Goal: Task Accomplishment & Management: Manage account settings

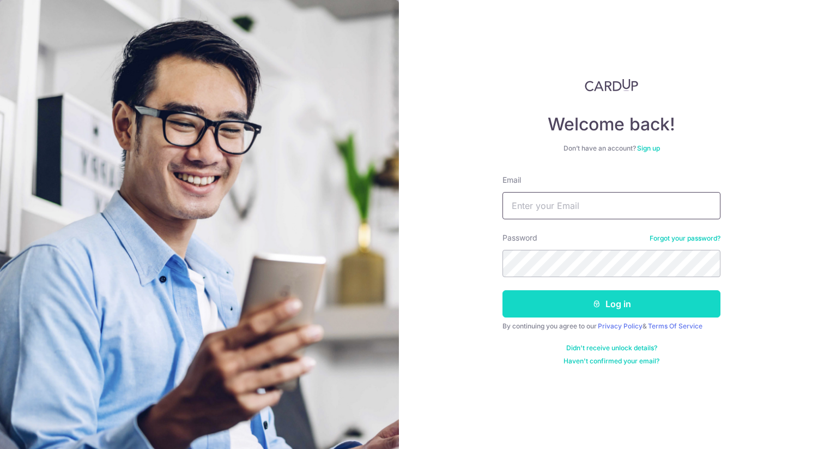
type input "[EMAIL_ADDRESS][DOMAIN_NAME]"
click at [567, 304] on button "Log in" at bounding box center [612, 303] width 218 height 27
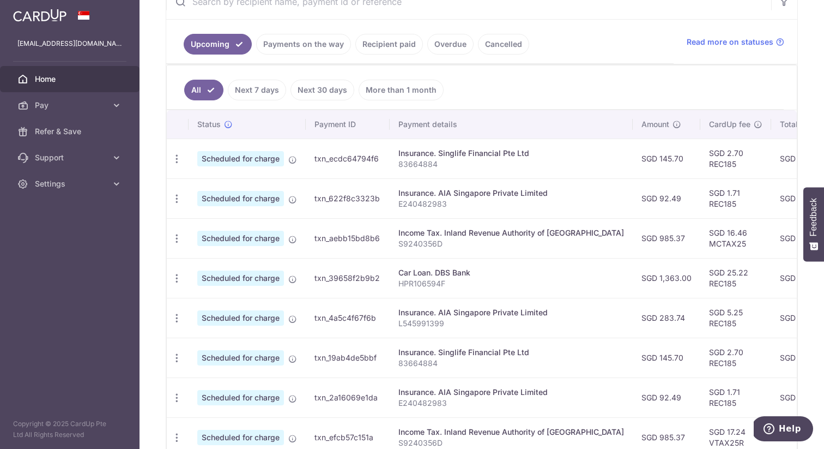
scroll to position [200, 0]
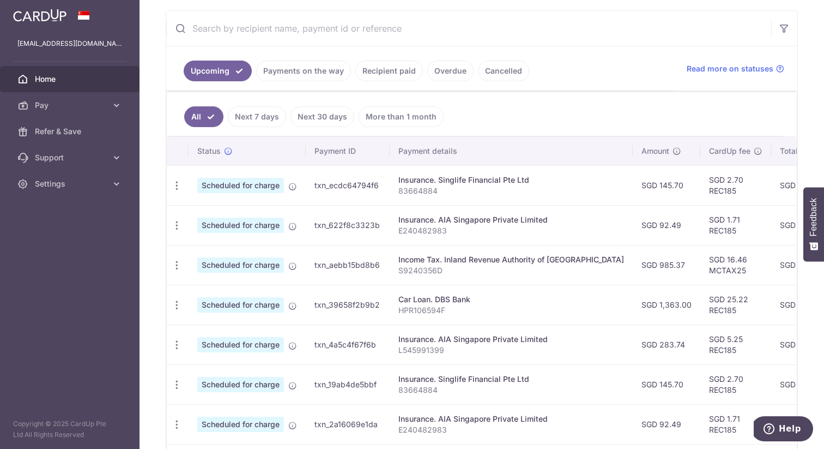
click at [380, 67] on link "Recipient paid" at bounding box center [389, 71] width 68 height 21
